Goal: Task Accomplishment & Management: Manage account settings

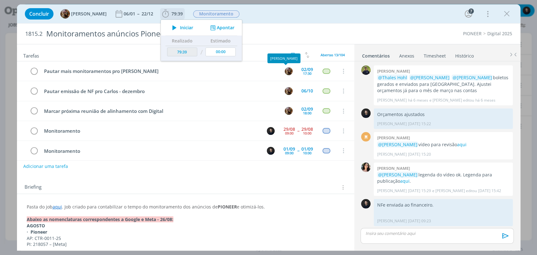
scroll to position [171, 0]
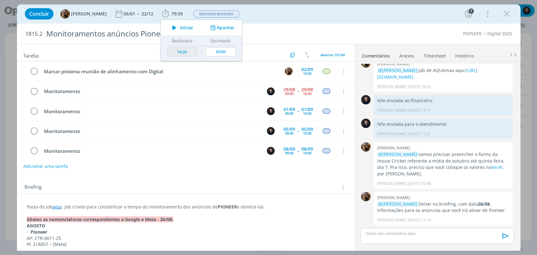
click at [385, 26] on div "1815.2 Monitoramentos anúncios Pioneer 2025 PIONEER Digital 2025" at bounding box center [268, 34] width 503 height 20
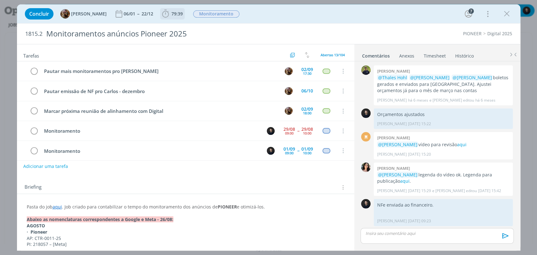
scroll to position [171, 0]
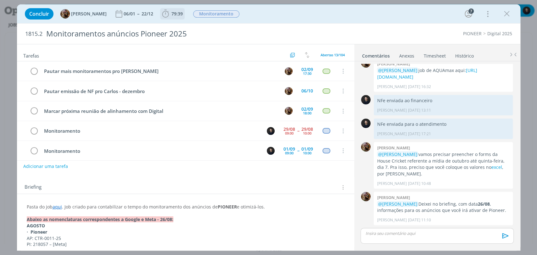
click at [183, 11] on span "79:39" at bounding box center [176, 14] width 11 height 6
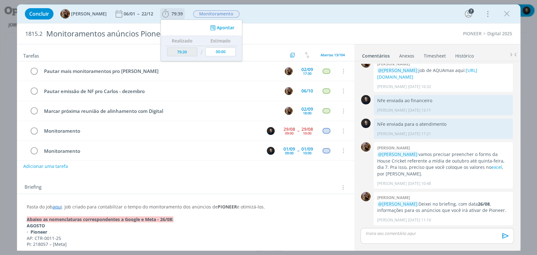
click at [225, 26] on button "Apontar" at bounding box center [221, 28] width 26 height 7
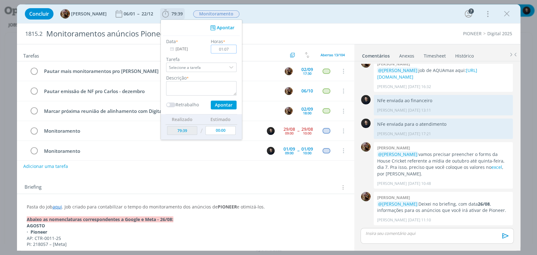
type input "01:07"
drag, startPoint x: 222, startPoint y: 26, endPoint x: 188, endPoint y: 86, distance: 68.6
click at [193, 92] on textarea "dialog" at bounding box center [201, 88] width 70 height 14
type textarea "monitoramento"
click at [210, 101] on button "Apontar" at bounding box center [223, 105] width 26 height 9
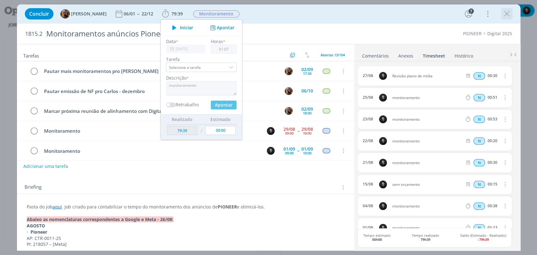
type input "80:46"
type input "00:00"
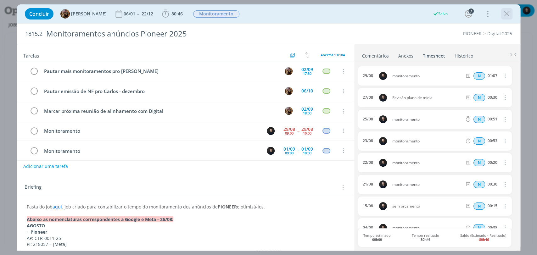
click at [503, 11] on icon "dialog" at bounding box center [506, 13] width 9 height 9
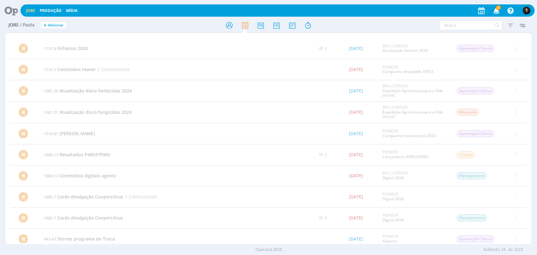
click at [13, 10] on icon at bounding box center [9, 10] width 13 height 12
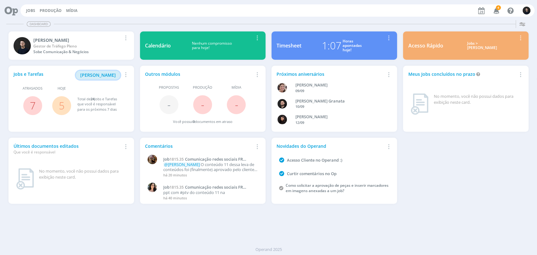
click at [103, 77] on span "[PERSON_NAME]" at bounding box center [98, 75] width 36 height 6
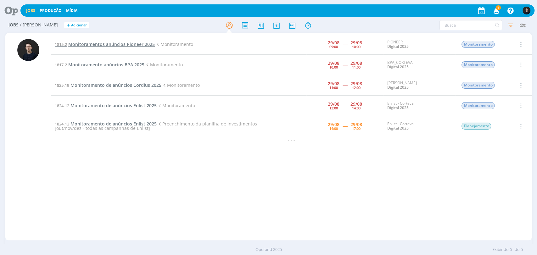
click at [107, 41] on span "Monitoramentos anúncios Pioneer 2025" at bounding box center [111, 44] width 86 height 6
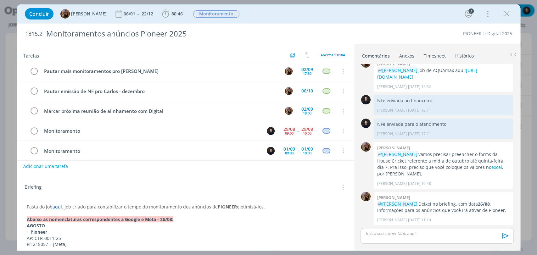
scroll to position [40, 0]
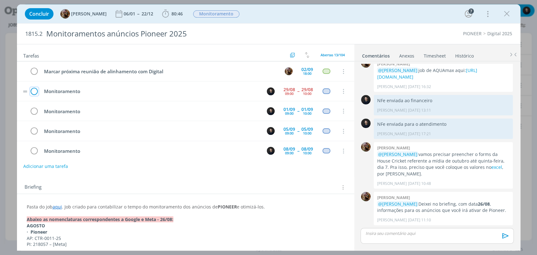
click at [35, 92] on icon "dialog" at bounding box center [34, 91] width 9 height 9
click at [508, 11] on icon "dialog" at bounding box center [506, 13] width 9 height 9
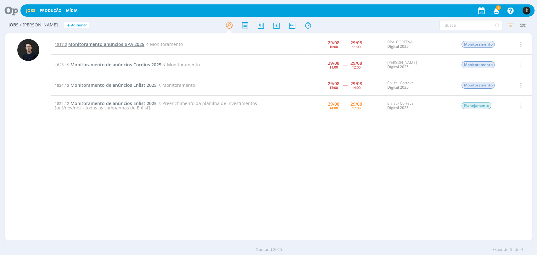
drag, startPoint x: 123, startPoint y: 54, endPoint x: 129, endPoint y: 46, distance: 10.3
click at [123, 54] on td "1817.2 Monitoramento anúncios BPA 2025 Monitoramento" at bounding box center [160, 44] width 218 height 20
click at [129, 46] on span "Monitoramento anúncios BPA 2025" at bounding box center [106, 44] width 76 height 6
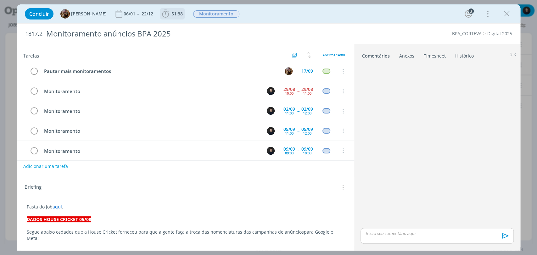
click at [181, 14] on span "51:38" at bounding box center [176, 14] width 11 height 6
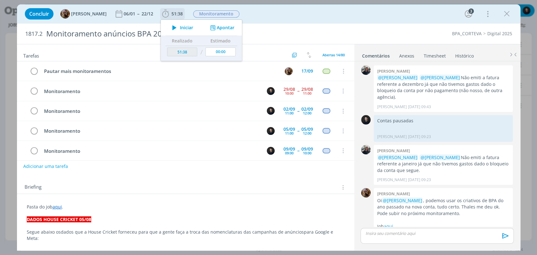
scroll to position [435, 0]
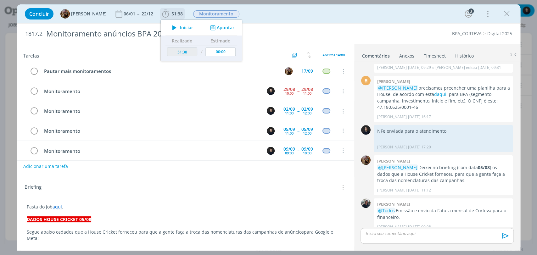
click at [192, 30] on span "Iniciar" at bounding box center [186, 27] width 13 height 4
click at [529, 50] on icon at bounding box center [530, 47] width 11 height 12
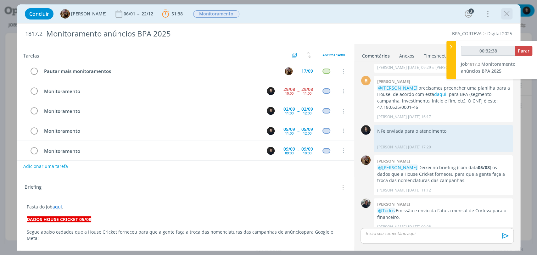
click at [503, 14] on icon "dialog" at bounding box center [506, 13] width 9 height 9
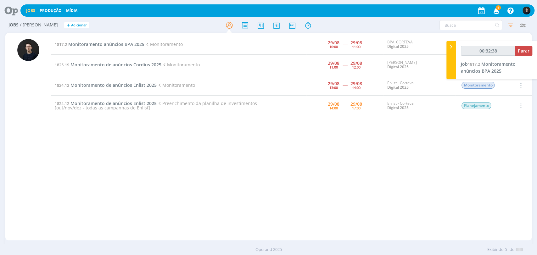
type input "00:32:39"
click at [449, 46] on icon at bounding box center [451, 46] width 6 height 7
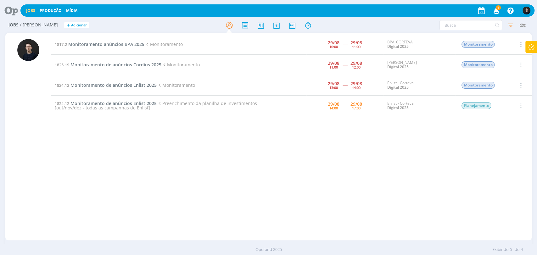
click at [534, 48] on icon at bounding box center [530, 47] width 11 height 12
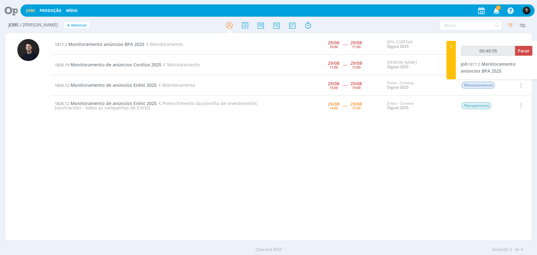
type input "00:40:36"
click at [519, 53] on button "Parar" at bounding box center [523, 51] width 17 height 10
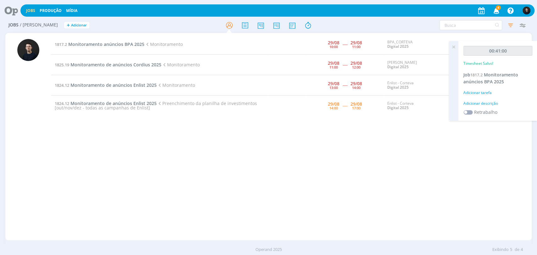
click at [492, 103] on div "Adicionar descrição" at bounding box center [497, 104] width 69 height 6
click at [492, 103] on textarea at bounding box center [498, 113] width 66 height 22
type textarea "monitoramento"
click at [510, 151] on button "Salvar" at bounding box center [521, 155] width 22 height 8
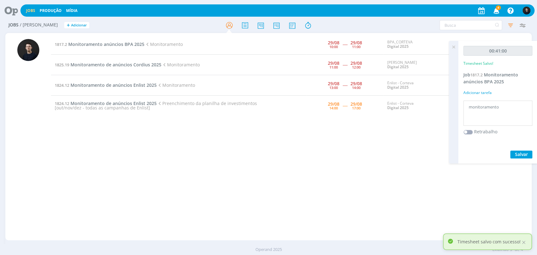
click at [404, 152] on div "1817.2 Monitoramento anúncios BPA 2025 Monitoramento [DATE] 10:00 ----- [DATE] …" at bounding box center [291, 136] width 480 height 205
click at [455, 50] on icon at bounding box center [453, 47] width 11 height 12
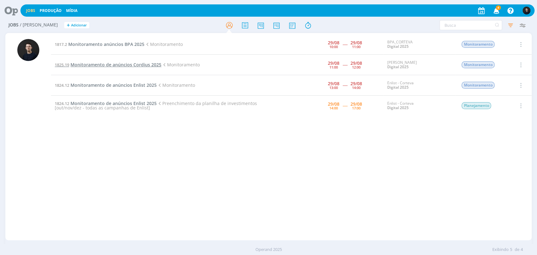
click at [128, 67] on span "Monitoramento de anúncios Cordius 2025" at bounding box center [115, 65] width 91 height 6
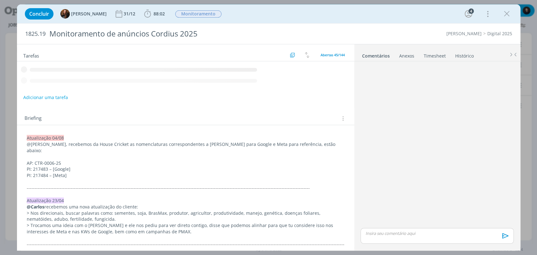
click at [153, 8] on div "Concluir Tayná Morsch 31/12 88:02 Iniciar Apontar Data * [DATE] Horas * 00:00 T…" at bounding box center [269, 13] width 494 height 15
click at [153, 12] on span "88:02" at bounding box center [158, 14] width 11 height 6
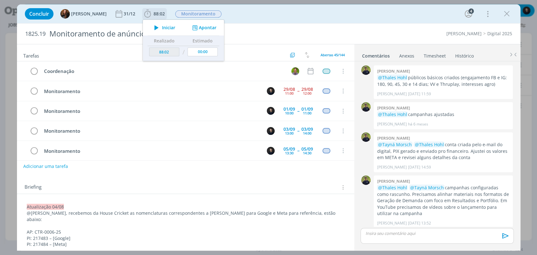
scroll to position [333, 0]
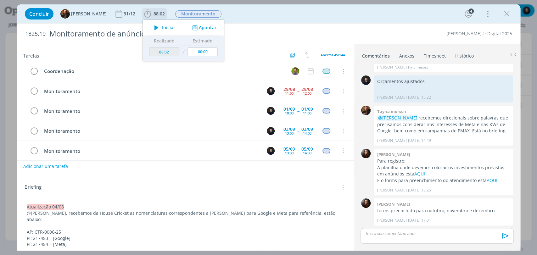
click at [162, 28] on span "Iniciar" at bounding box center [168, 27] width 13 height 4
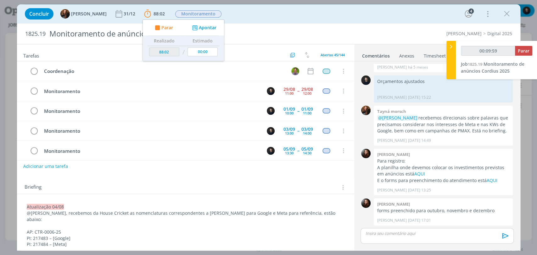
scroll to position [332, 0]
drag, startPoint x: 502, startPoint y: 13, endPoint x: 321, endPoint y: 25, distance: 181.8
click at [502, 13] on icon "dialog" at bounding box center [506, 13] width 9 height 9
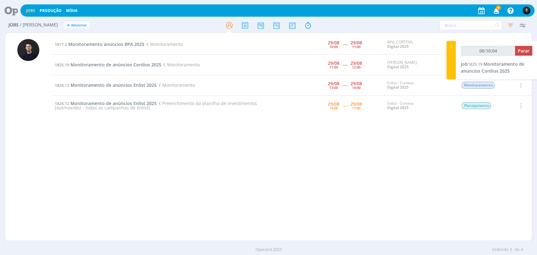
click at [321, 25] on div at bounding box center [268, 24] width 175 height 11
type input "00:31:28"
